Goal: Task Accomplishment & Management: Use online tool/utility

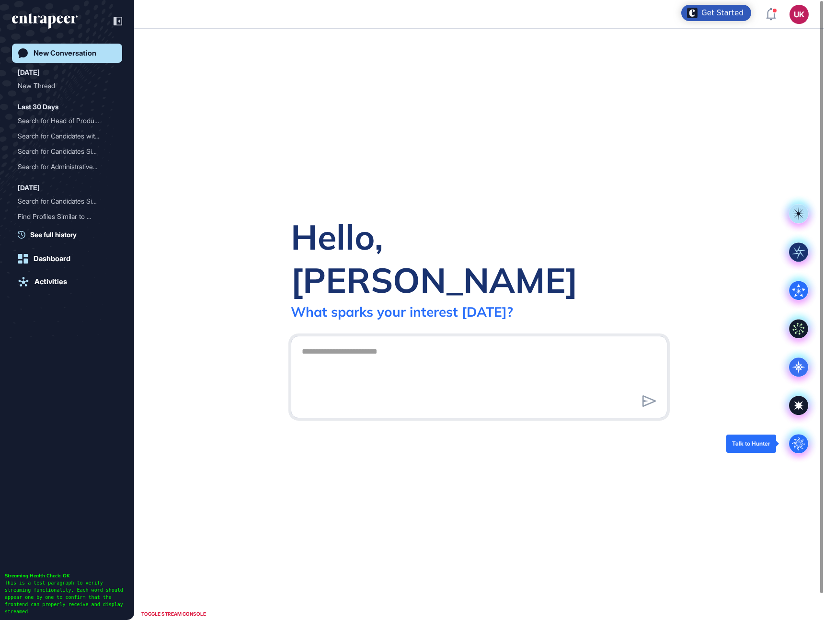
click at [798, 449] on icon at bounding box center [798, 443] width 13 height 13
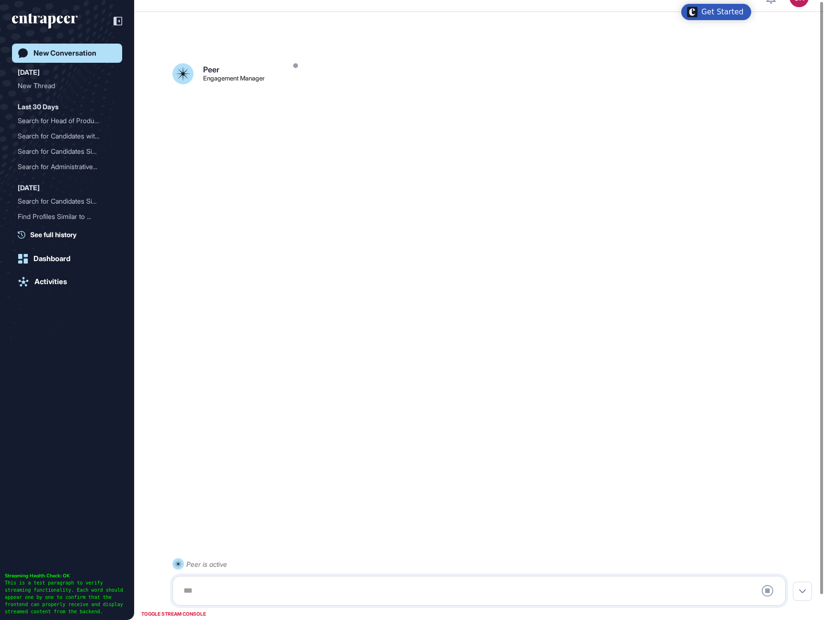
scroll to position [27, 0]
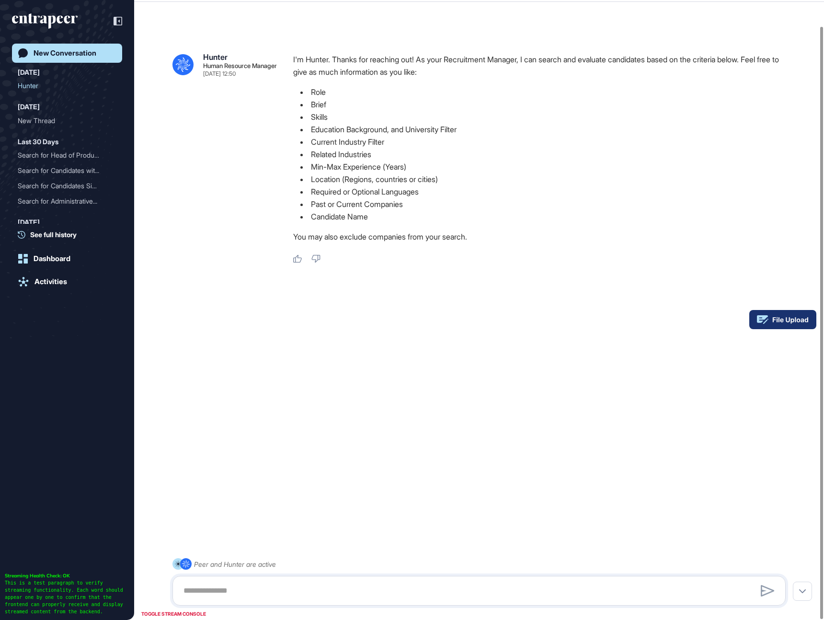
click at [808, 317] on rect at bounding box center [782, 319] width 67 height 19
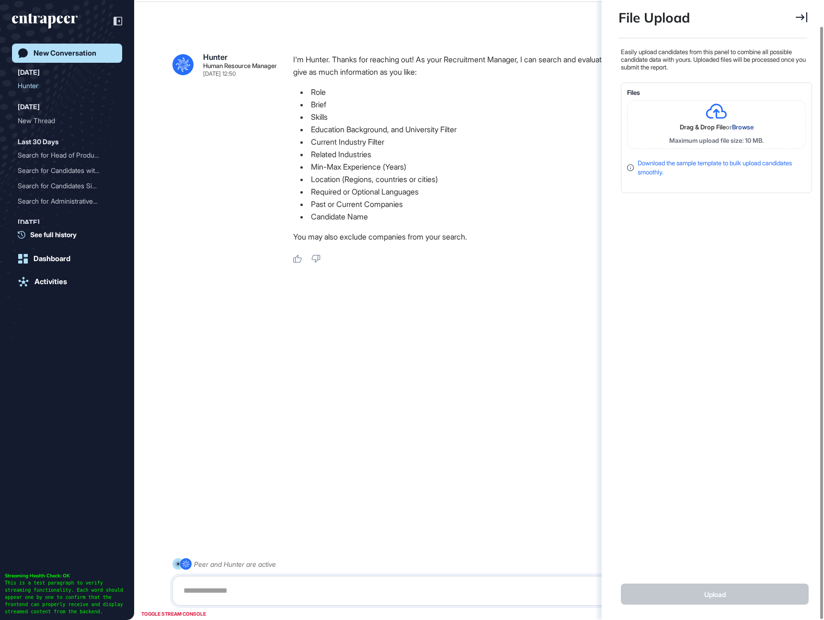
scroll to position [4, 0]
click at [510, 348] on div ".cls-2{fill:#fff} Hunter Human Resource Manager [DATE] 12:50 I'm Hunter. Thanks…" at bounding box center [479, 298] width 690 height 558
click at [801, 19] on icon at bounding box center [801, 17] width 11 height 10
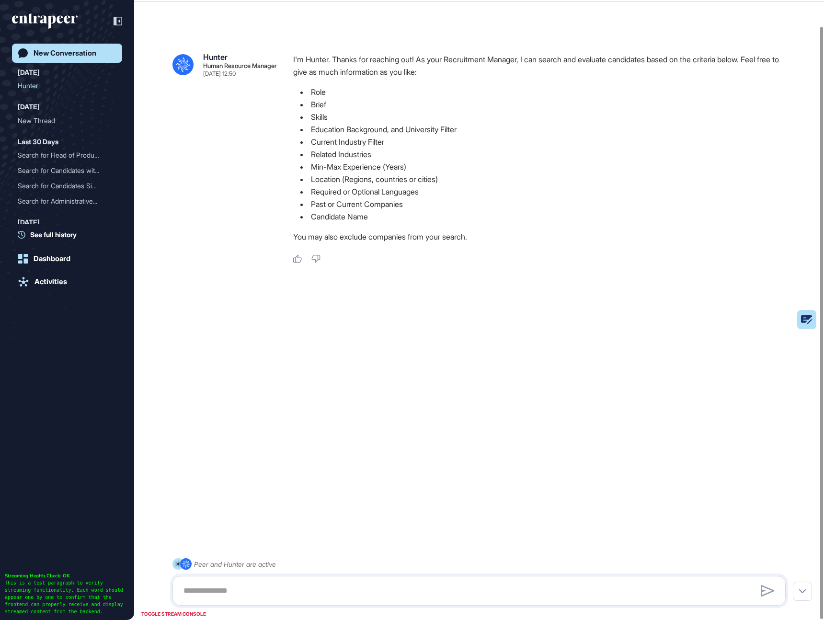
scroll to position [495, 2]
click at [368, 582] on textarea at bounding box center [479, 590] width 603 height 19
paste textarea "**********"
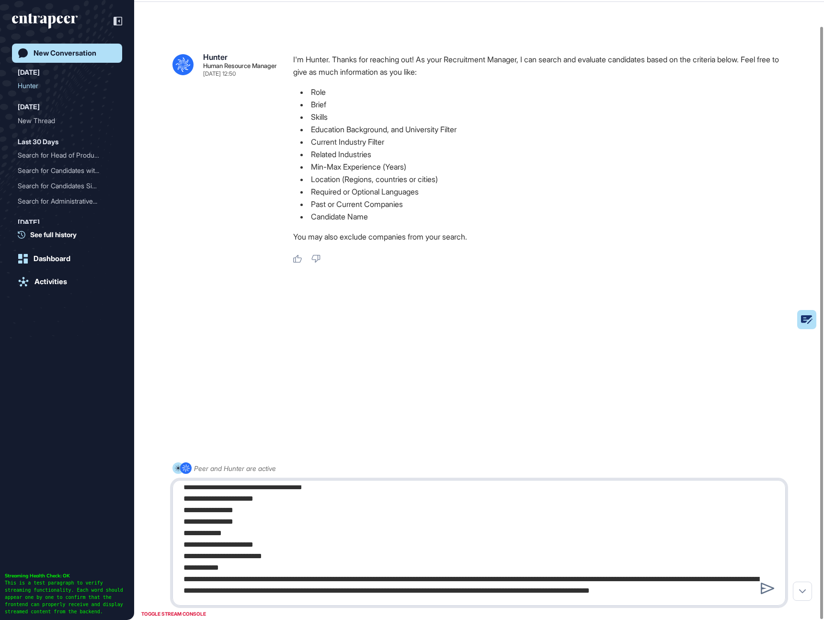
type textarea "**********"
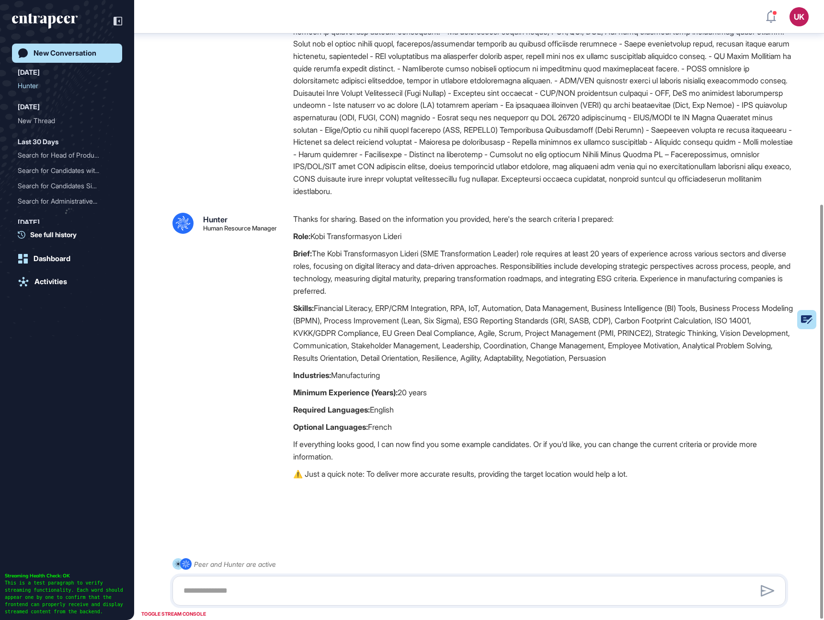
scroll to position [306, 0]
click at [305, 591] on textarea at bounding box center [479, 590] width 603 height 19
type textarea "**********"
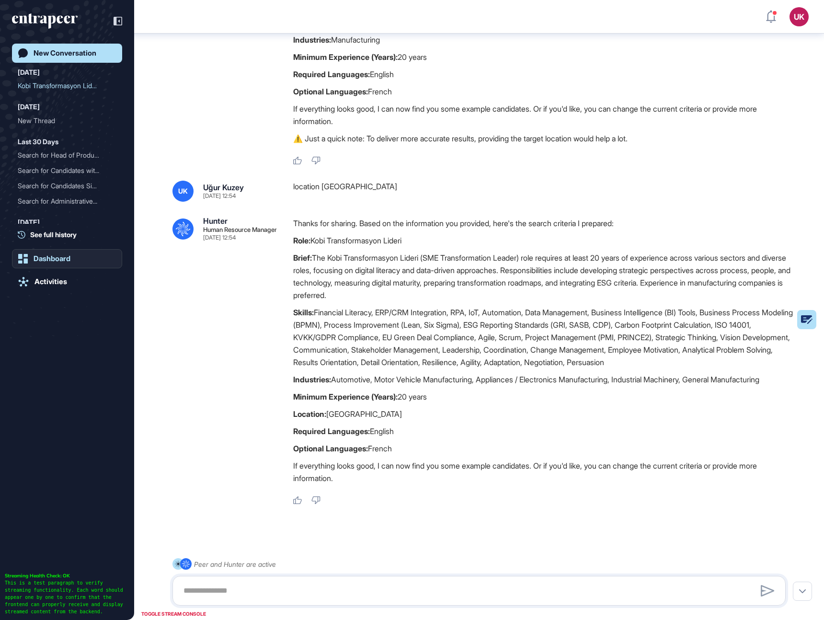
scroll to position [645, 0]
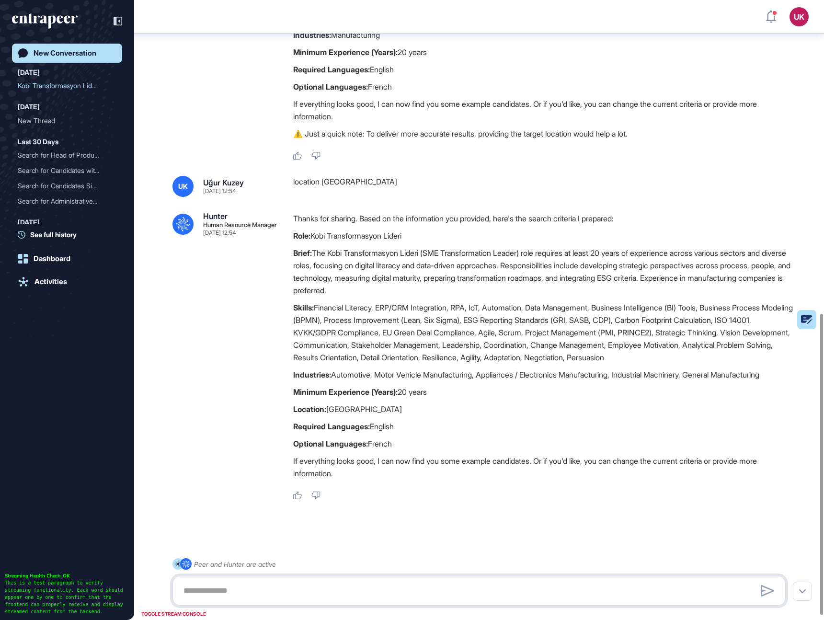
click at [327, 591] on textarea at bounding box center [479, 590] width 603 height 19
type textarea "*"
type textarea "******"
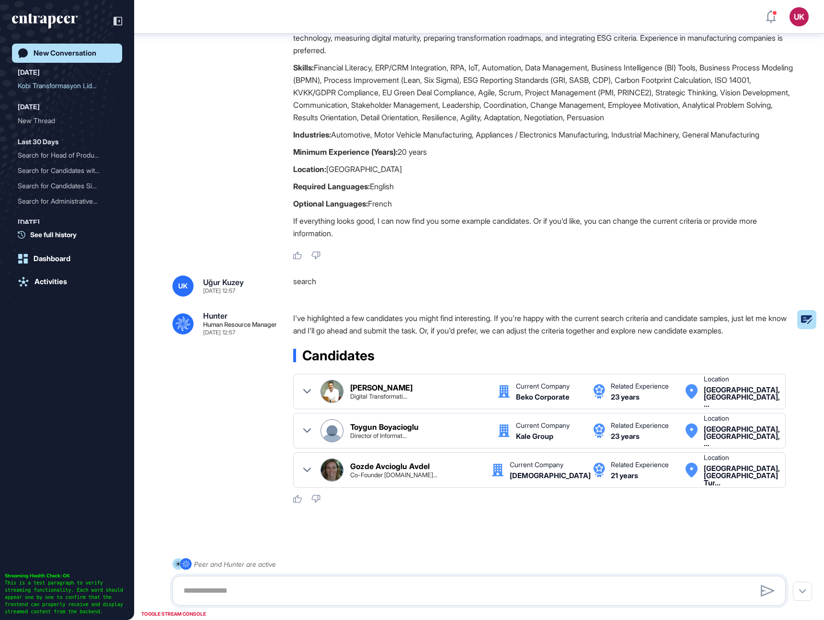
scroll to position [889, 0]
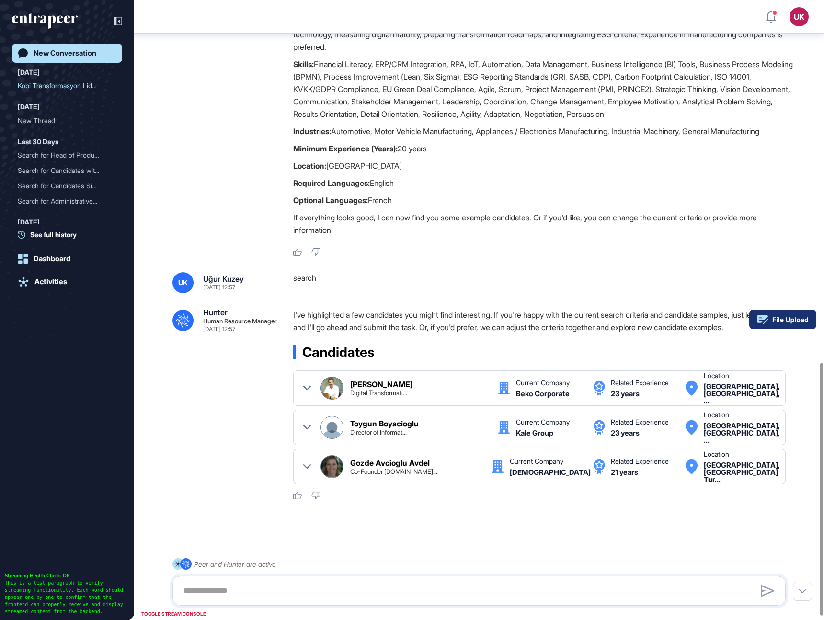
click at [808, 321] on icon at bounding box center [790, 320] width 35 height 7
click at [802, 320] on rect at bounding box center [782, 319] width 67 height 19
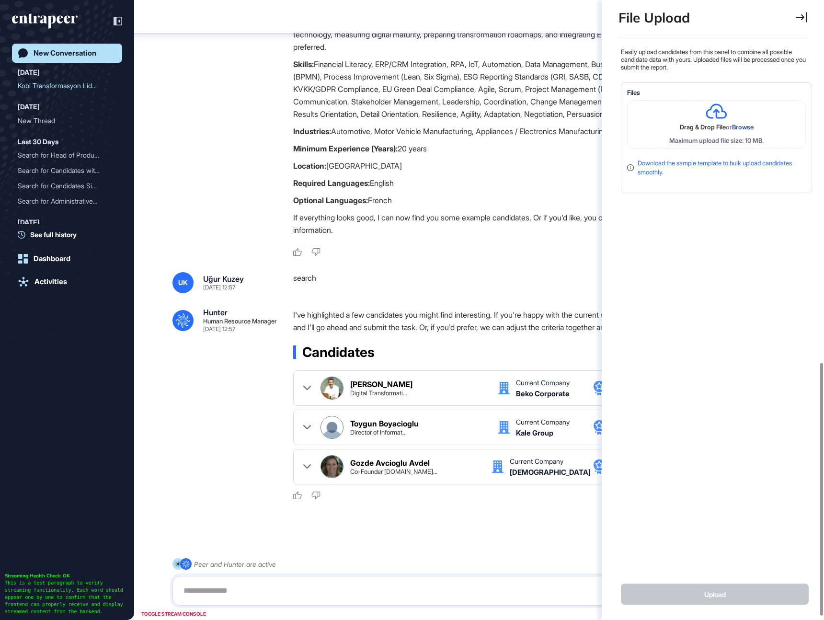
scroll to position [4, 0]
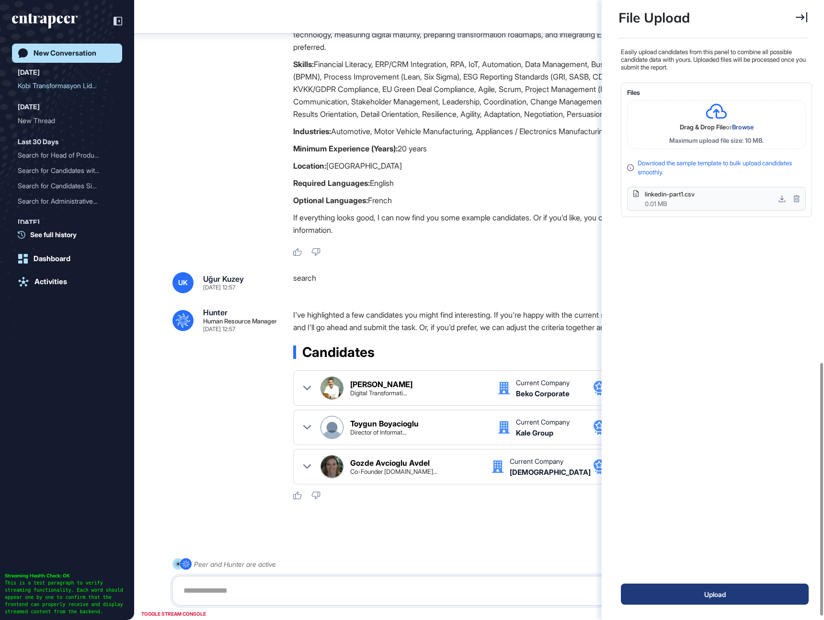
click at [696, 596] on button "Upload" at bounding box center [715, 594] width 188 height 21
click at [317, 597] on textarea at bounding box center [479, 590] width 603 height 19
type textarea "******"
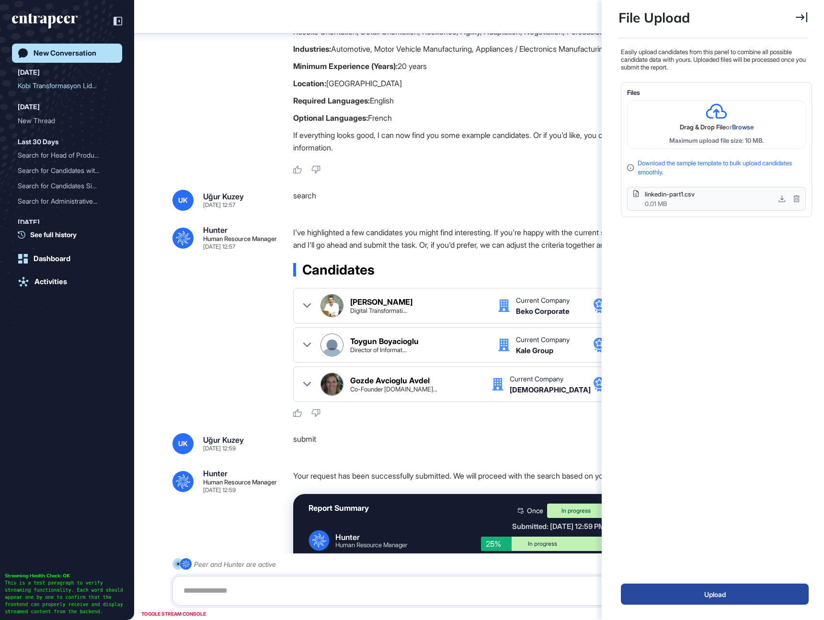
scroll to position [1070, 0]
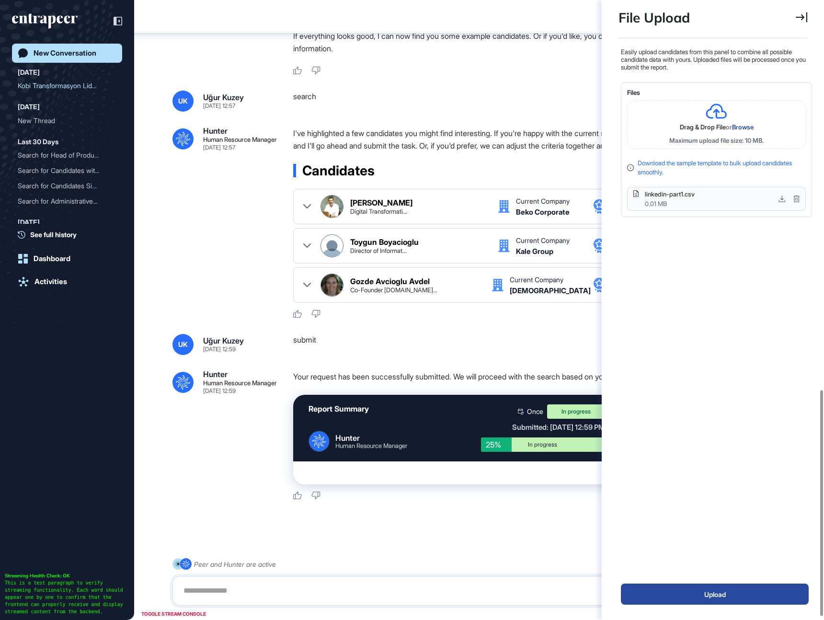
click at [464, 361] on div "UK Uğur Kuzey Sep 10, 2025 12:59 submit .cls-2{fill:#fff} Hunter Human Resource…" at bounding box center [478, 417] width 613 height 166
click at [805, 12] on icon at bounding box center [801, 17] width 11 height 11
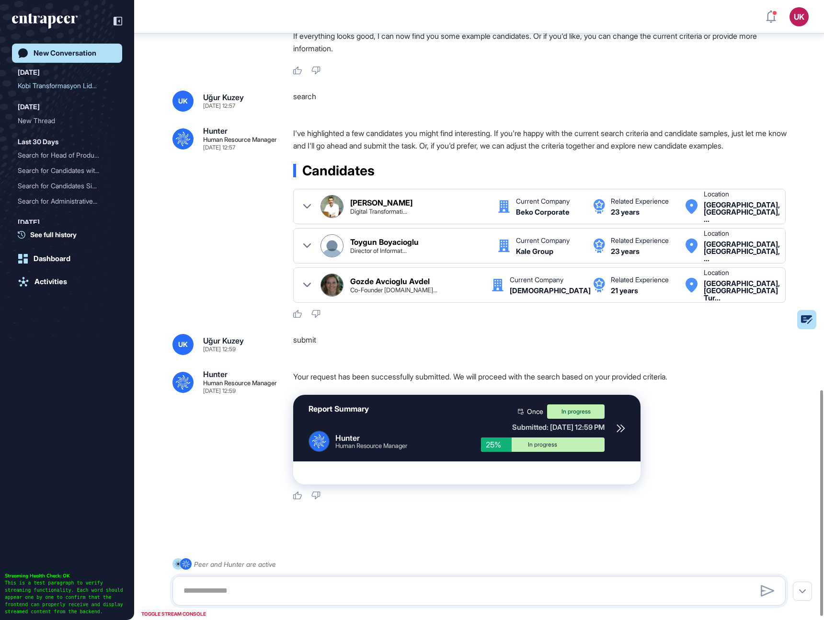
scroll to position [495, 2]
click at [621, 428] on icon at bounding box center [621, 428] width 9 height 9
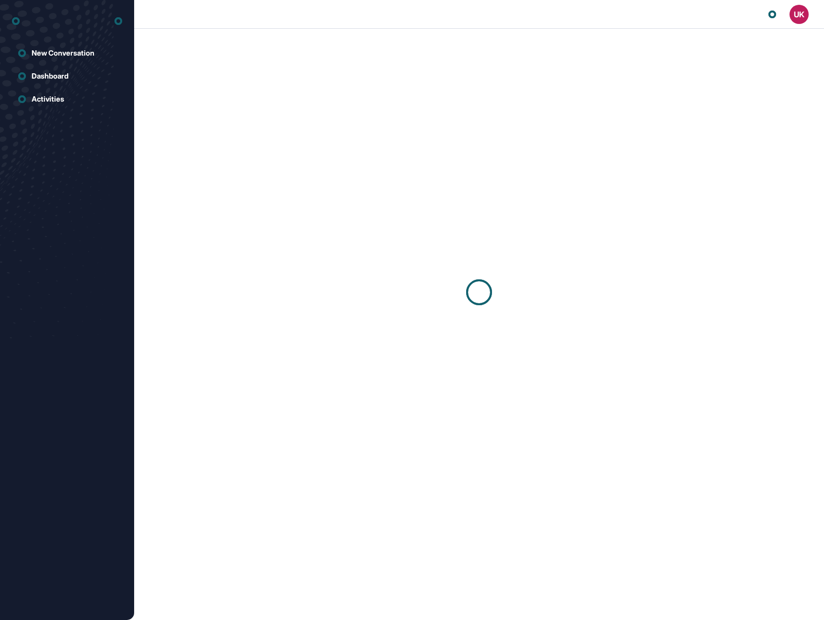
scroll to position [0, 0]
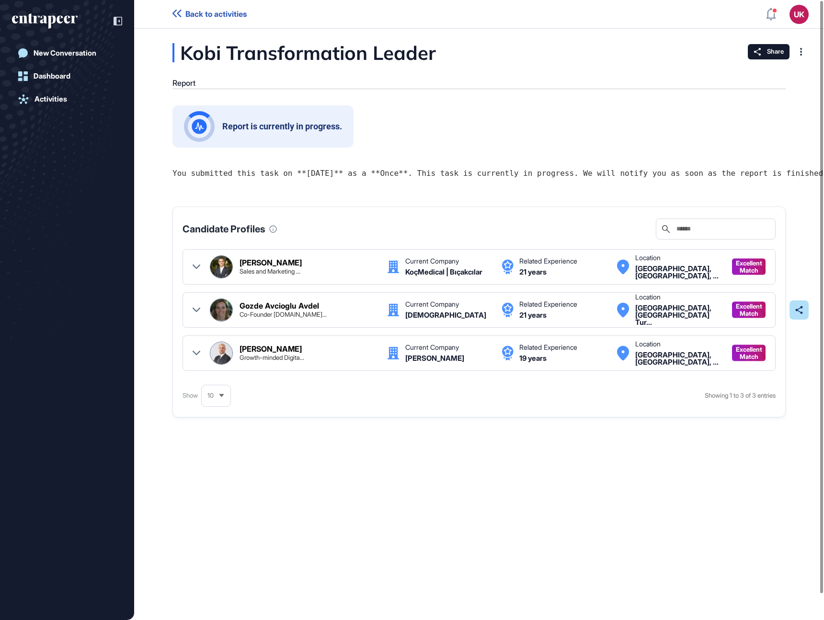
click at [197, 13] on span "Back to activities" at bounding box center [215, 14] width 61 height 9
click at [198, 13] on span "Back to activities" at bounding box center [215, 14] width 61 height 9
click at [176, 15] on icon at bounding box center [176, 14] width 9 height 8
click at [57, 95] on div "Activities" at bounding box center [50, 99] width 33 height 9
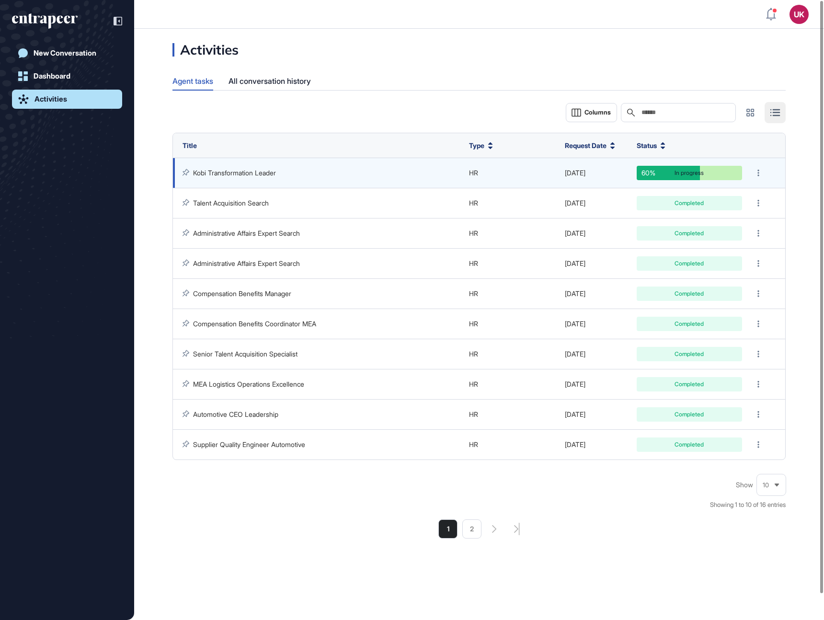
click at [249, 174] on link "Kobi Transformation Leader" at bounding box center [234, 173] width 83 height 8
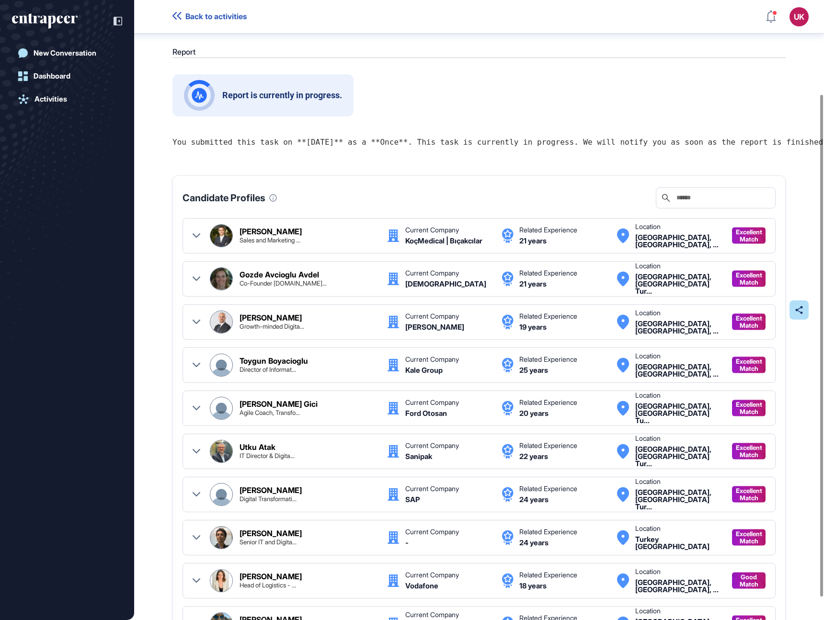
scroll to position [144, 0]
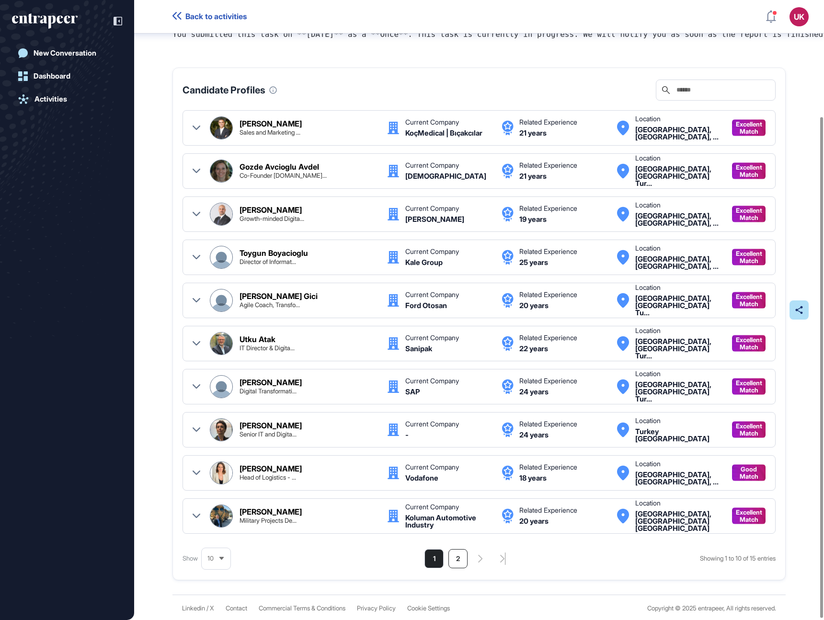
click at [455, 558] on li "2" at bounding box center [457, 558] width 19 height 19
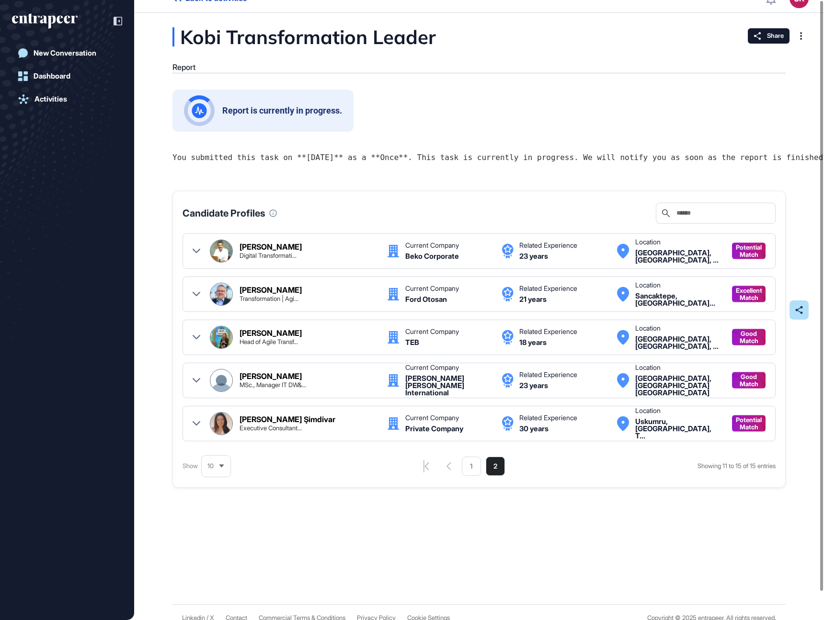
scroll to position [0, 0]
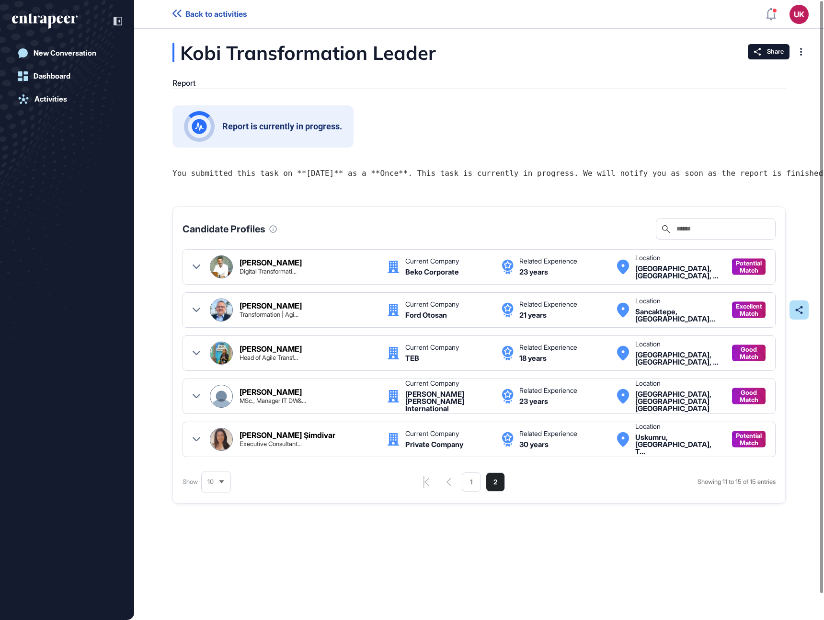
click at [231, 17] on span "Back to activities" at bounding box center [215, 14] width 61 height 9
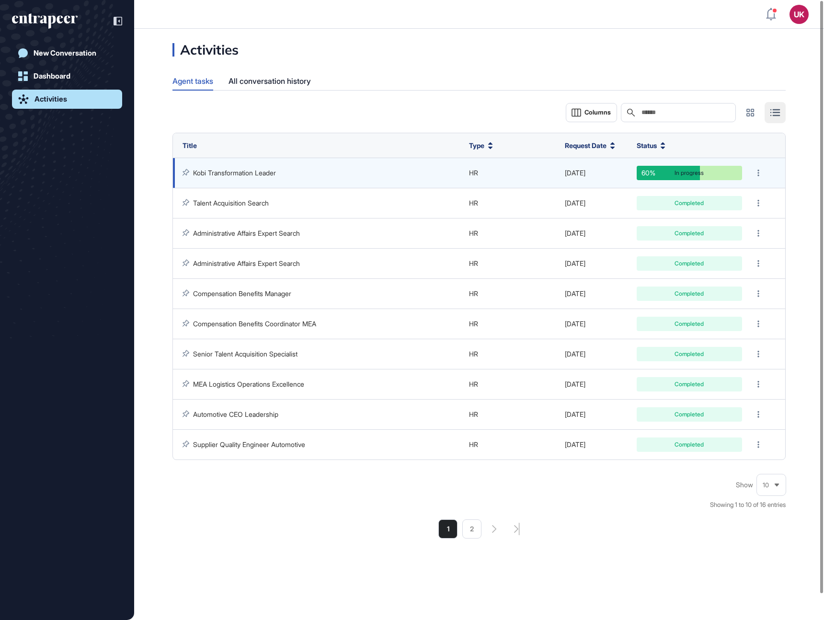
click at [245, 170] on link "Kobi Transformation Leader" at bounding box center [234, 173] width 83 height 8
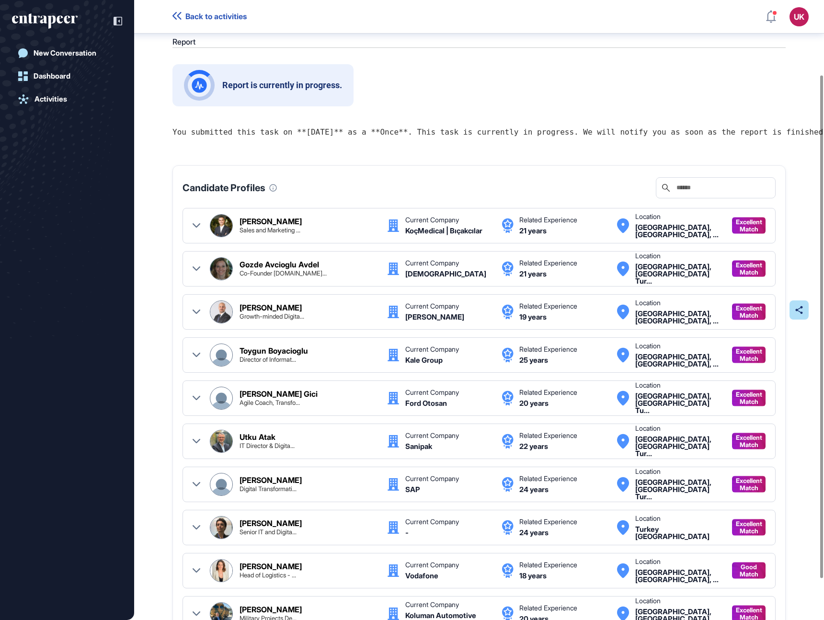
scroll to position [144, 0]
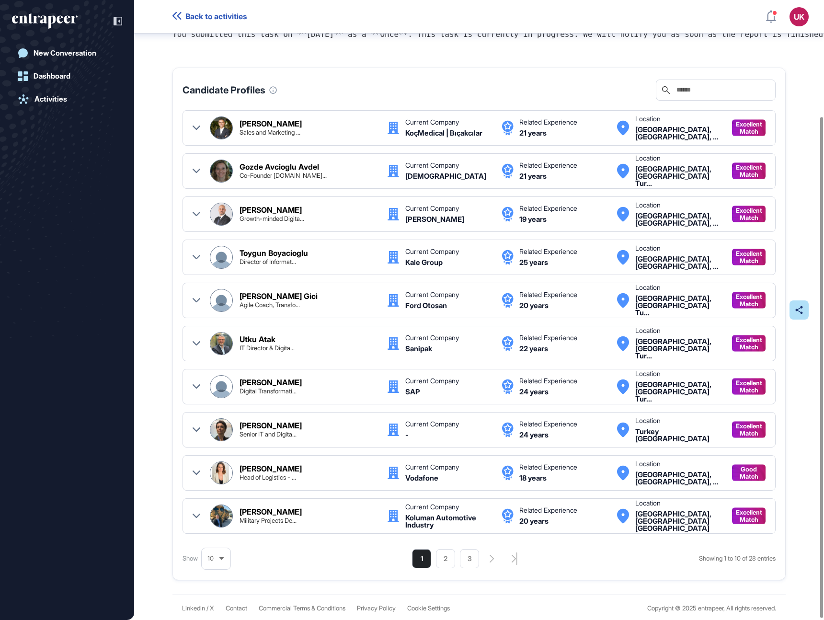
click at [192, 21] on span "Back to activities" at bounding box center [215, 16] width 61 height 9
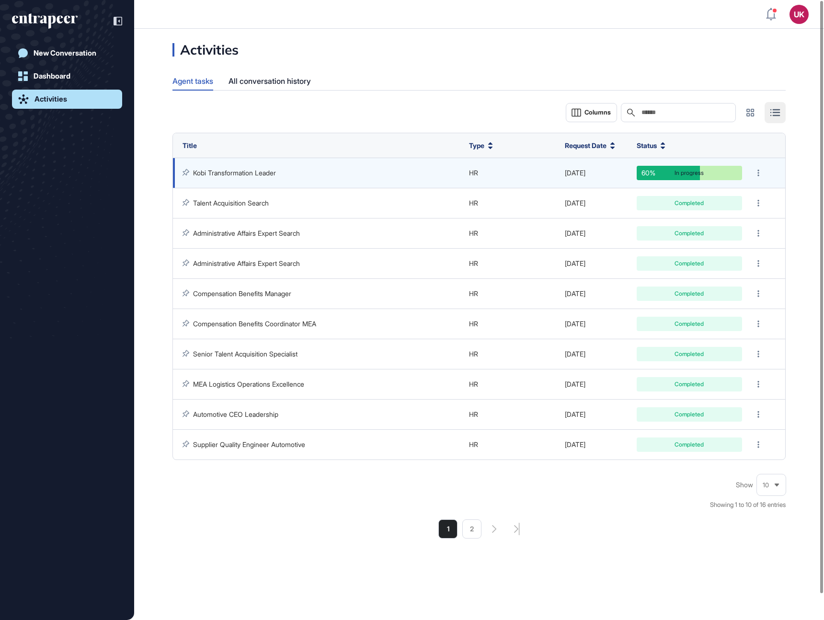
click at [213, 172] on link "Kobi Transformation Leader" at bounding box center [234, 173] width 83 height 8
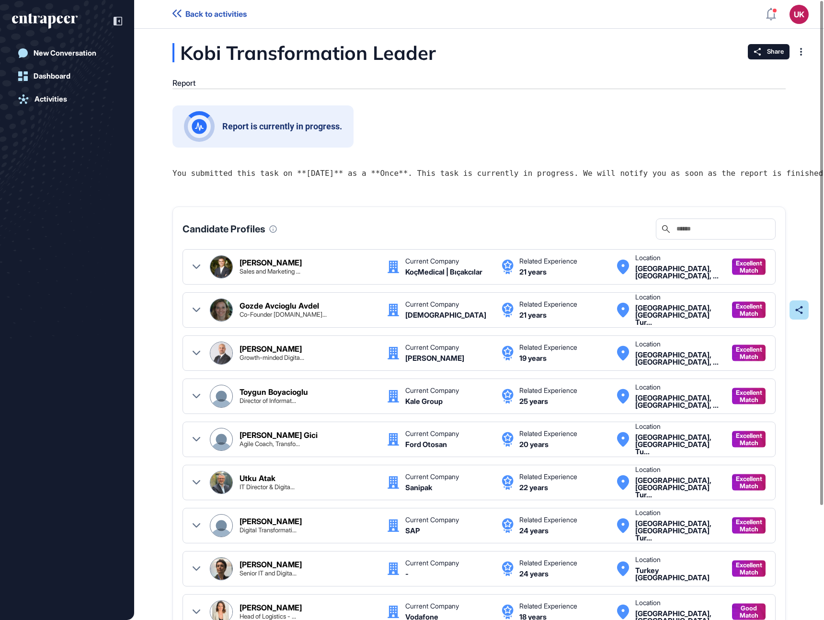
click at [230, 16] on span "Back to activities" at bounding box center [215, 14] width 61 height 9
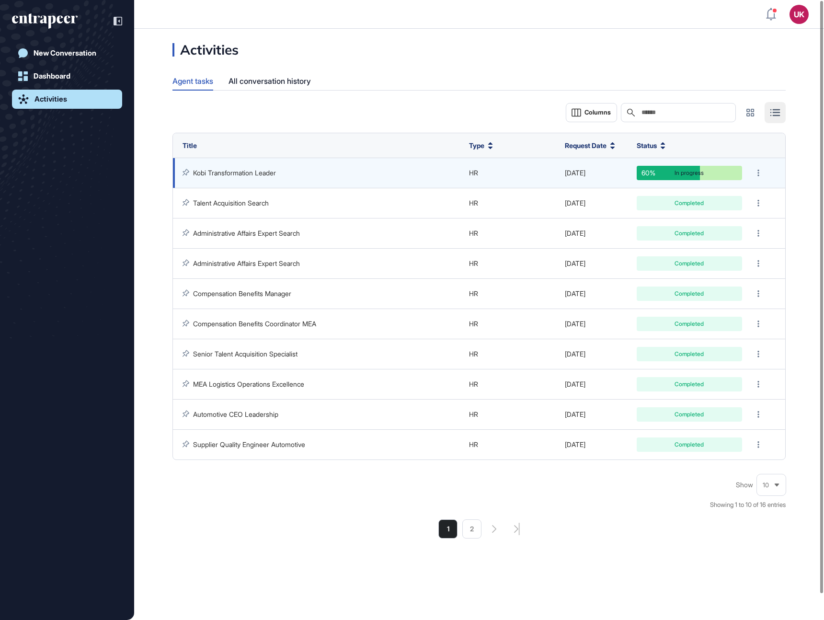
click at [219, 172] on link "Kobi Transformation Leader" at bounding box center [234, 173] width 83 height 8
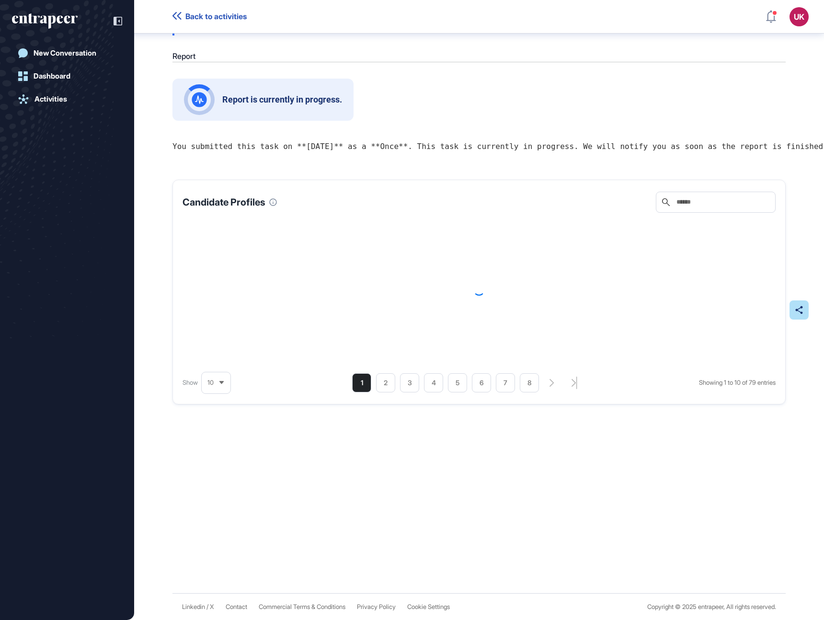
scroll to position [32, 0]
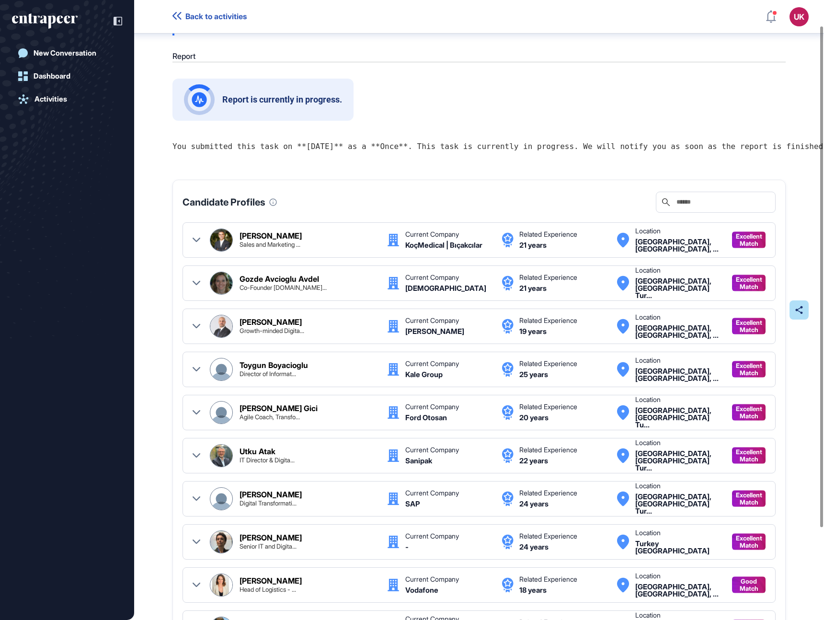
click at [211, 14] on span "Back to activities" at bounding box center [215, 16] width 61 height 9
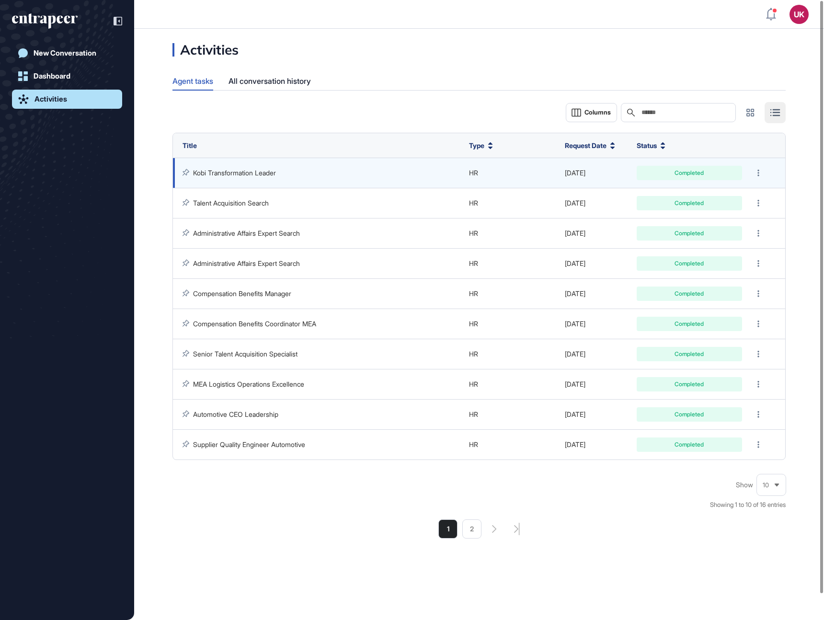
click at [244, 172] on link "Kobi Transformation Leader" at bounding box center [234, 173] width 83 height 8
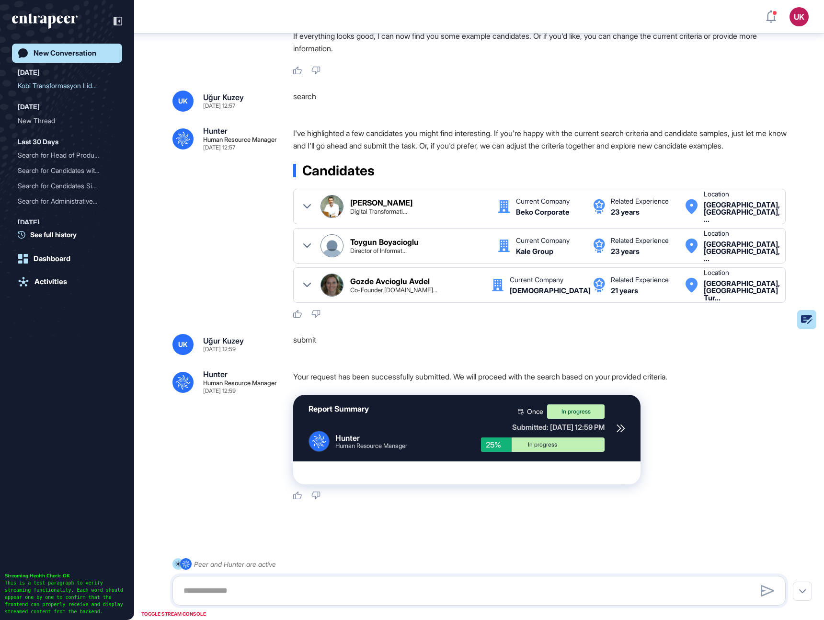
scroll to position [4, 0]
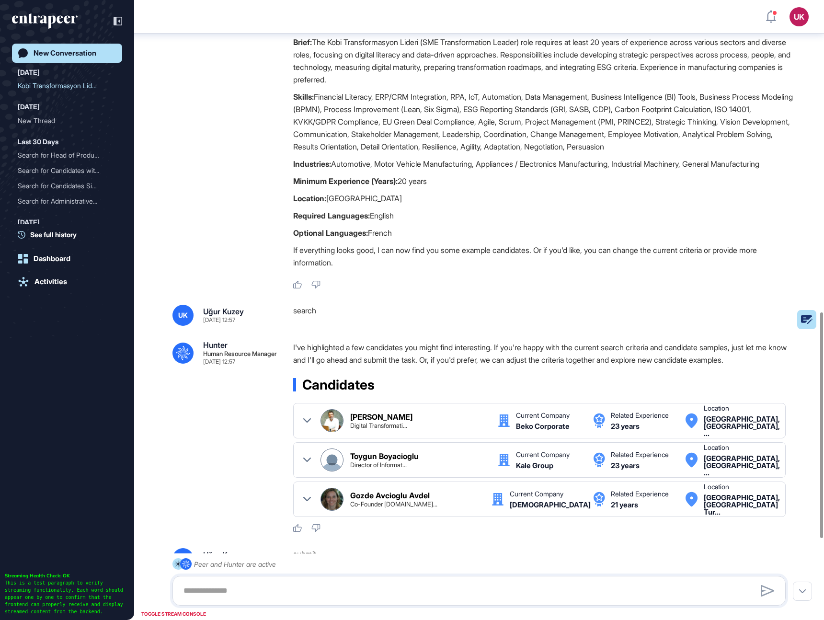
scroll to position [1079, 0]
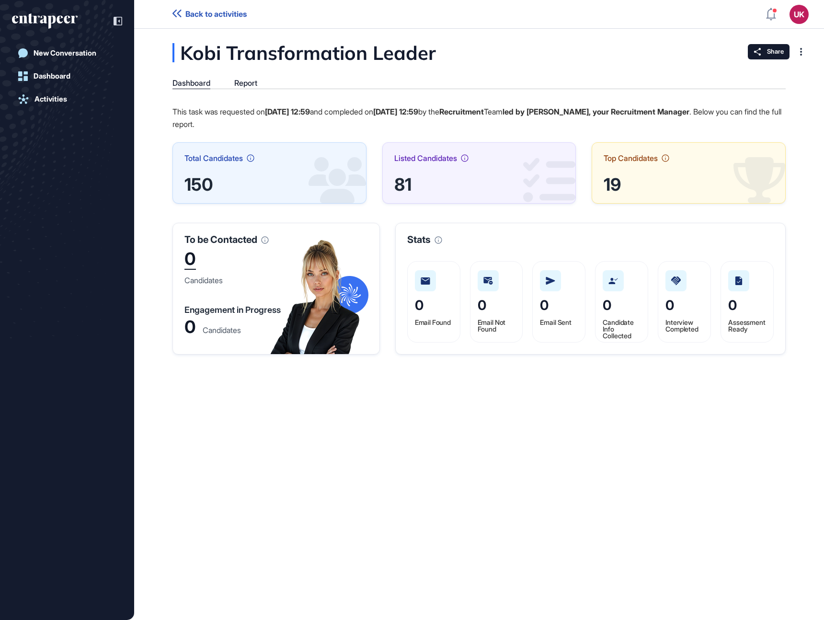
scroll to position [0, 0]
